Goal: Information Seeking & Learning: Learn about a topic

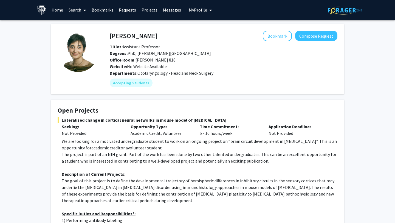
scroll to position [3, 0]
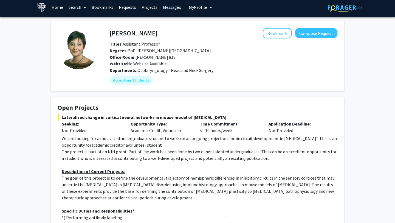
click at [160, 110] on h4 "Open Projects" at bounding box center [198, 108] width 280 height 8
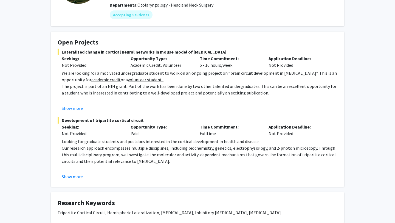
scroll to position [63, 0]
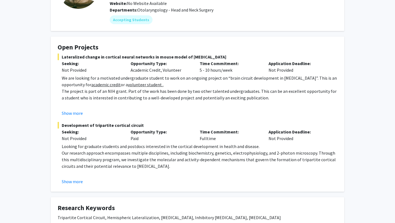
click at [283, 77] on p "We are looking for a motivated undergraduate student to work on an ongoing proj…" at bounding box center [200, 81] width 276 height 13
drag, startPoint x: 283, startPoint y: 77, endPoint x: 231, endPoint y: 77, distance: 51.6
click at [231, 77] on p "We are looking for a motivated undergraduate student to work on an ongoing proj…" at bounding box center [200, 81] width 276 height 13
copy p "brain circuit development in [MEDICAL_DATA]"
